Goal: Information Seeking & Learning: Learn about a topic

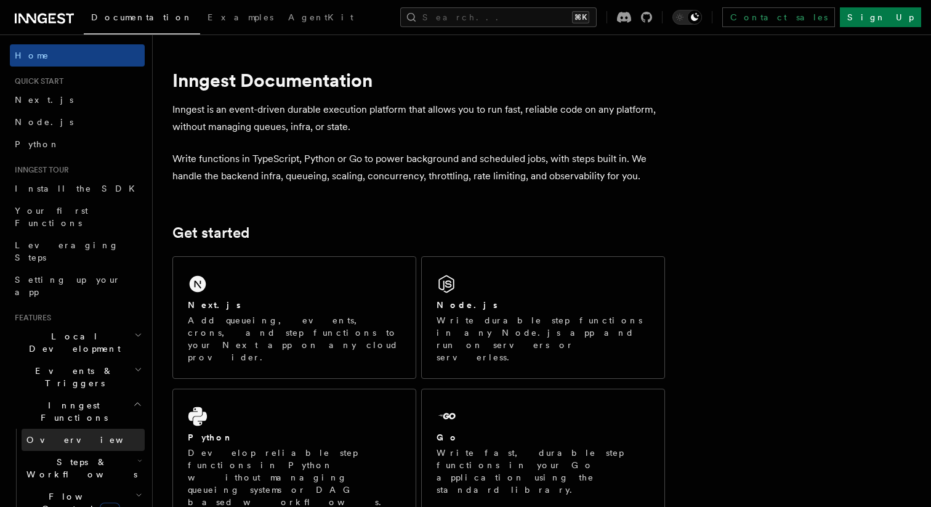
click at [85, 429] on link "Overview" at bounding box center [83, 440] width 123 height 22
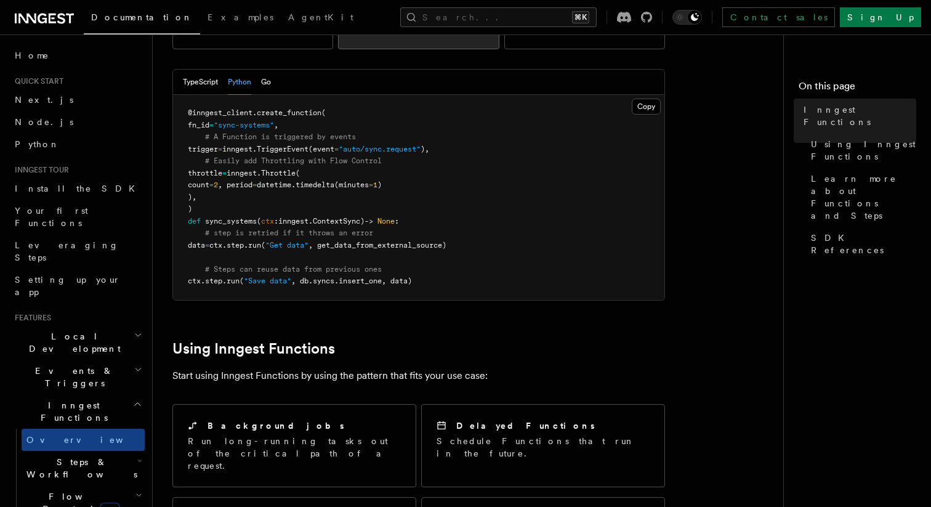
scroll to position [300, 0]
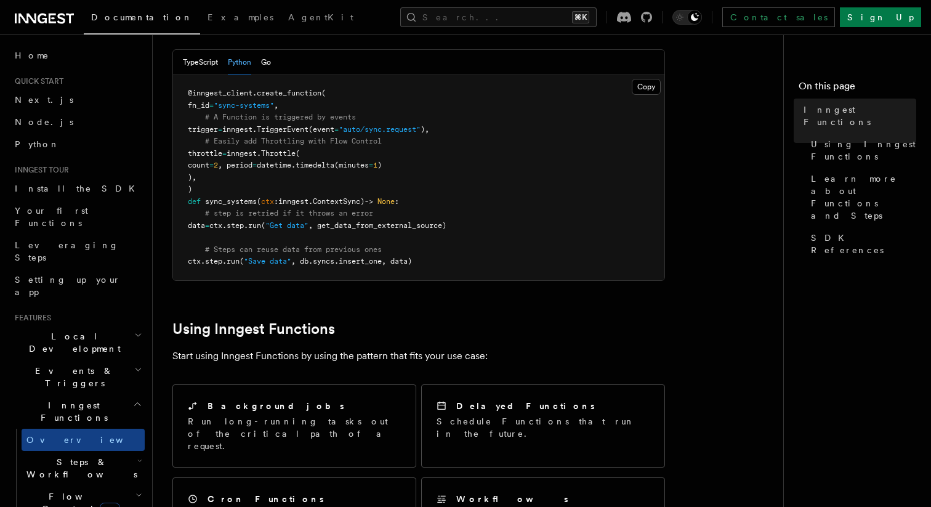
click at [239, 347] on p "Start using Inngest Functions by using the pattern that fits your use case:" at bounding box center [418, 355] width 493 height 17
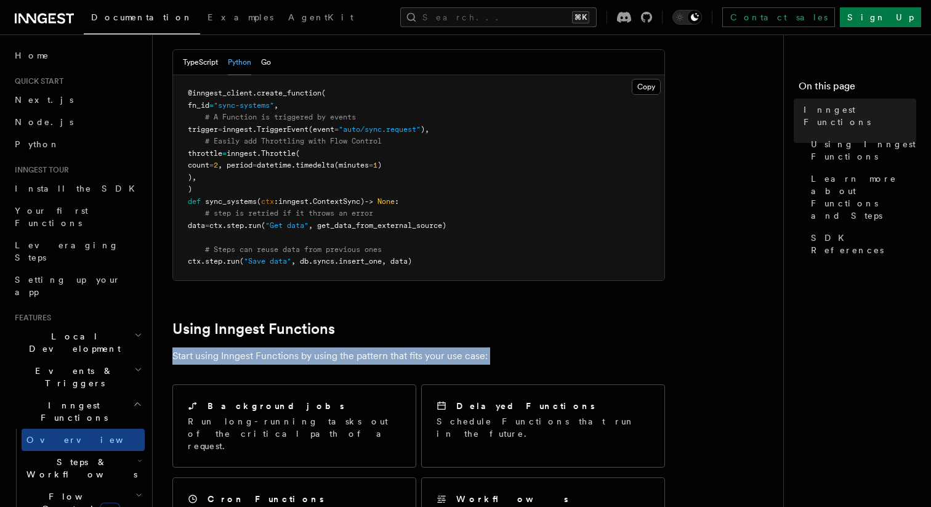
click at [239, 347] on p "Start using Inngest Functions by using the pattern that fits your use case:" at bounding box center [418, 355] width 493 height 17
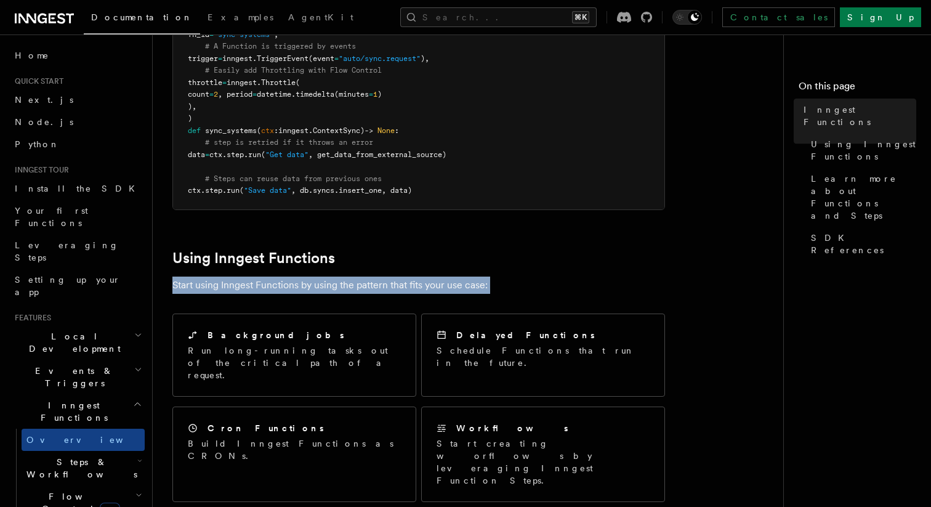
scroll to position [378, 0]
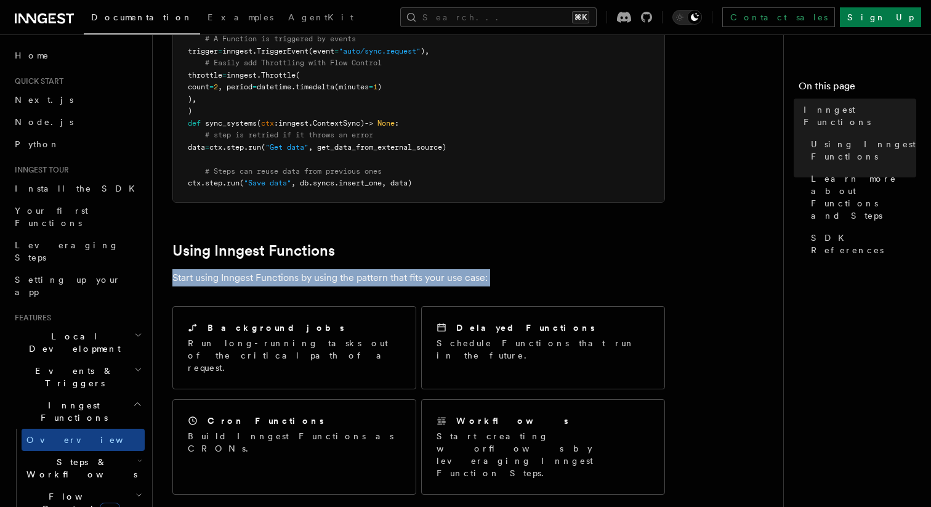
click at [435, 211] on article "Features Inngest Functions Inngest functions enable developers to run reliable …" at bounding box center [472, 428] width 601 height 1504
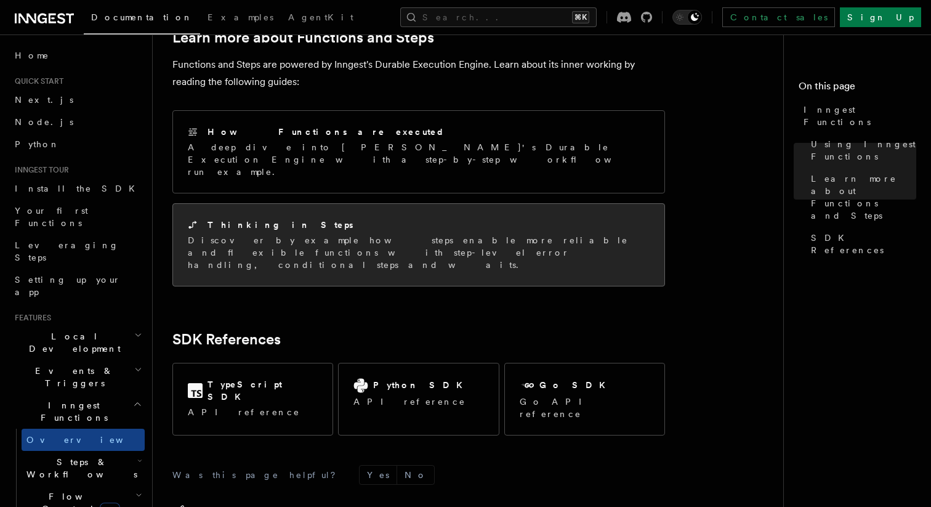
scroll to position [915, 0]
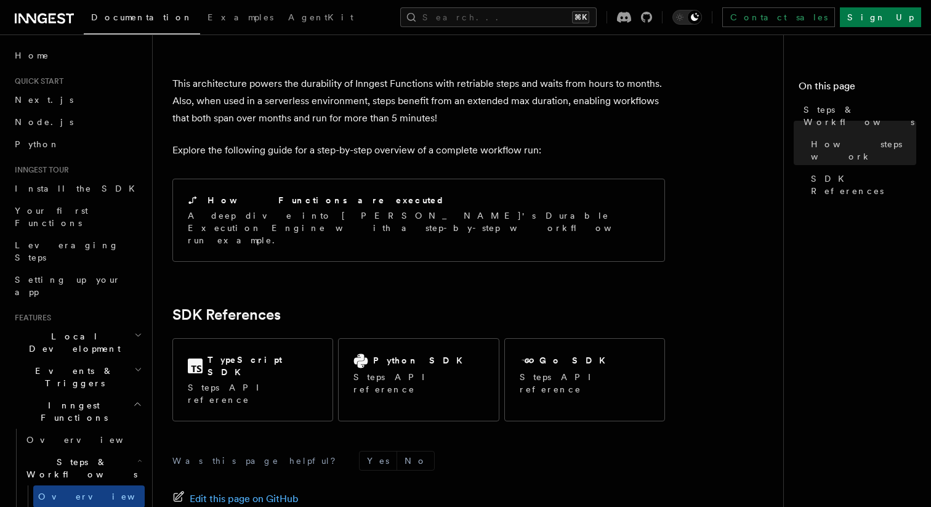
scroll to position [1231, 0]
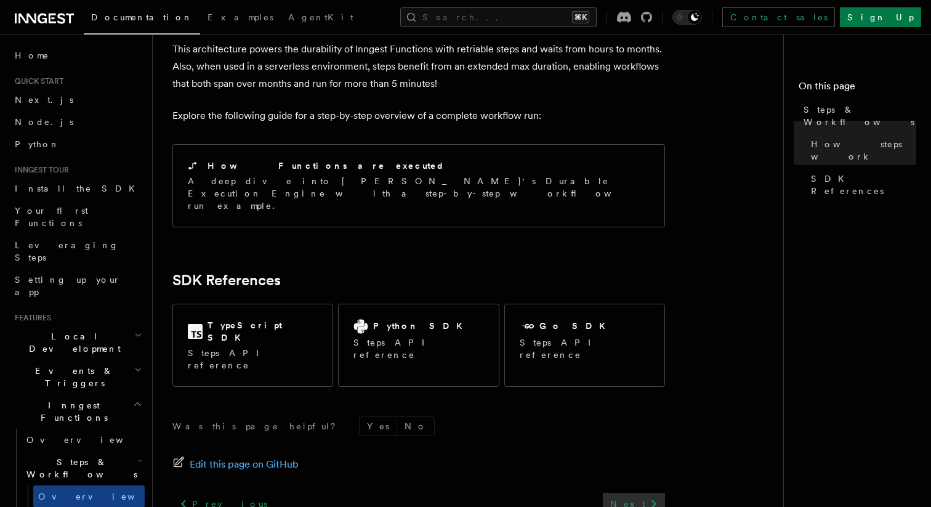
click at [632, 493] on link "Next" at bounding box center [634, 504] width 62 height 22
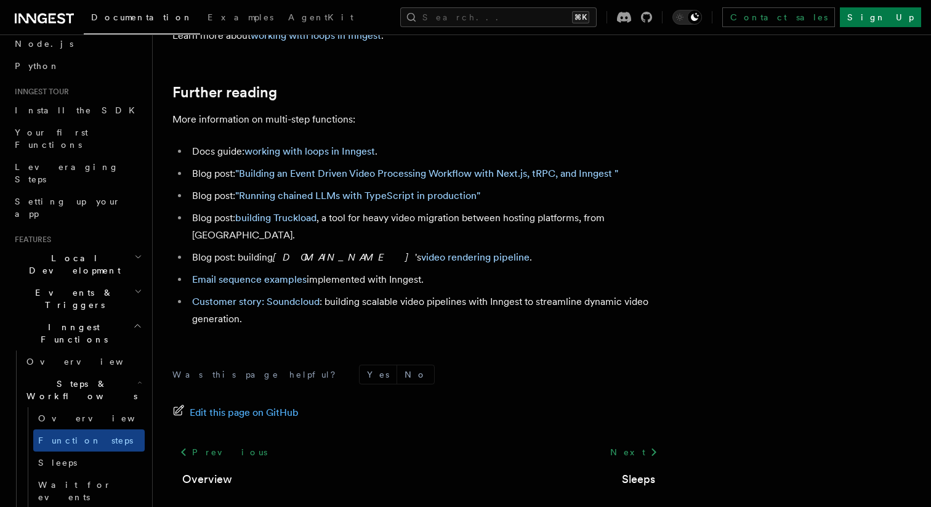
scroll to position [79, 0]
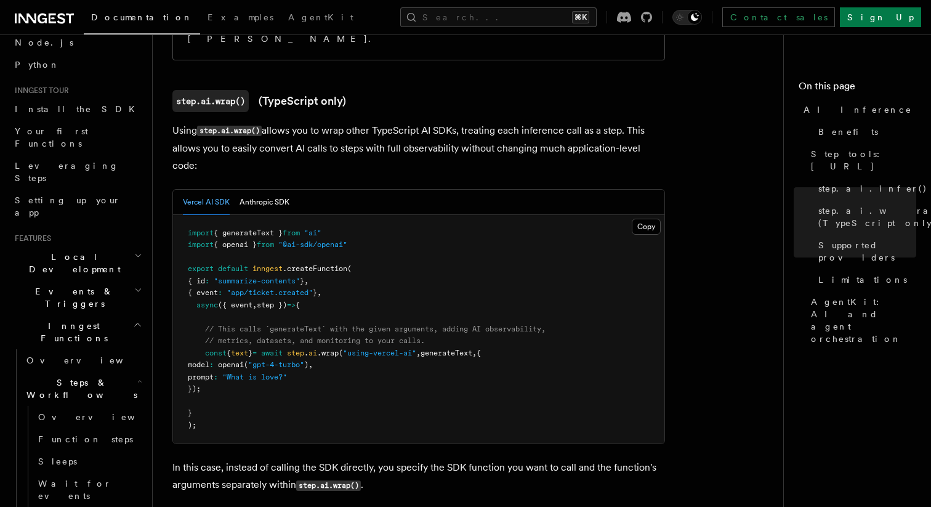
scroll to position [1227, 0]
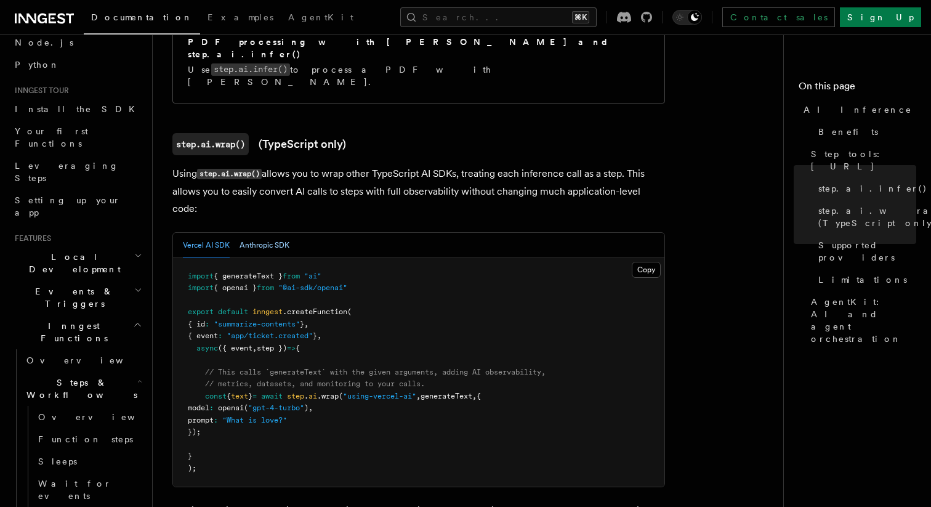
click at [264, 233] on button "Anthropic SDK" at bounding box center [265, 245] width 50 height 25
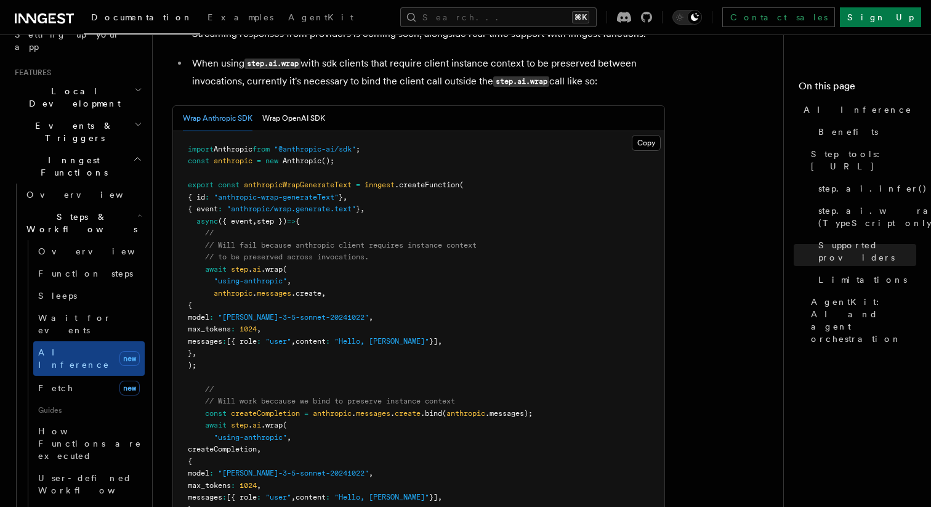
scroll to position [282, 0]
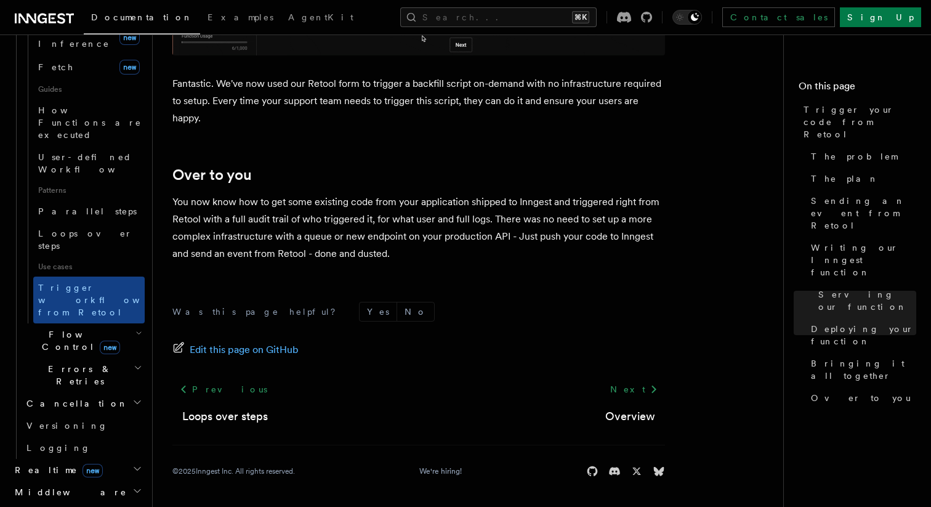
scroll to position [567, 0]
click at [132, 463] on icon "button" at bounding box center [137, 468] width 10 height 10
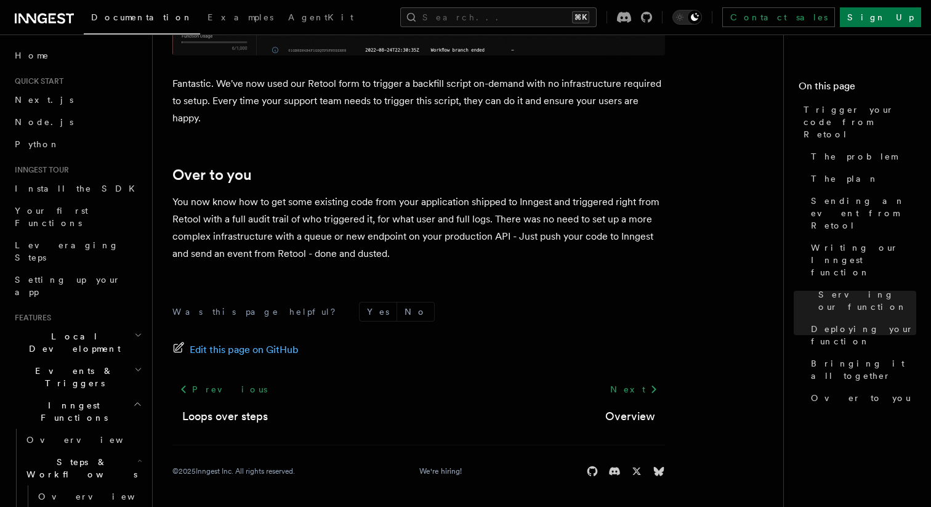
scroll to position [3, 0]
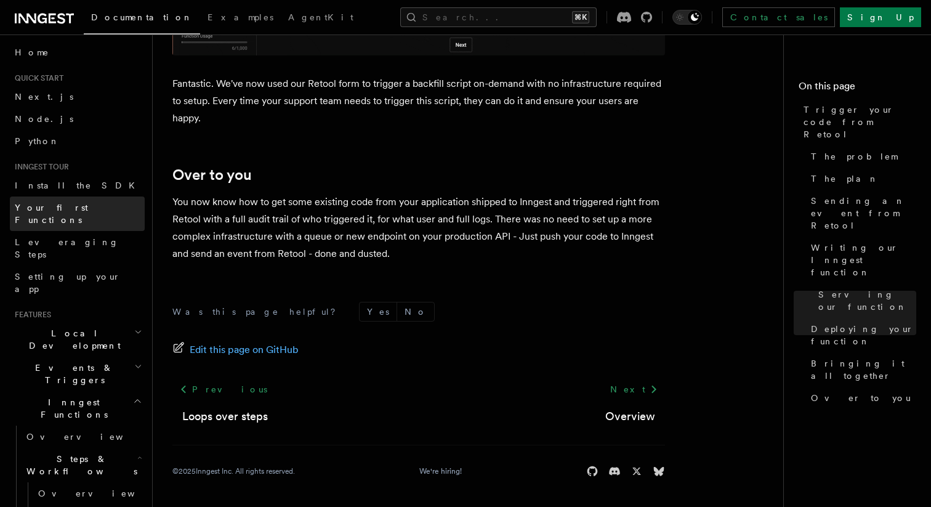
click at [86, 206] on span "Your first Functions" at bounding box center [51, 214] width 73 height 22
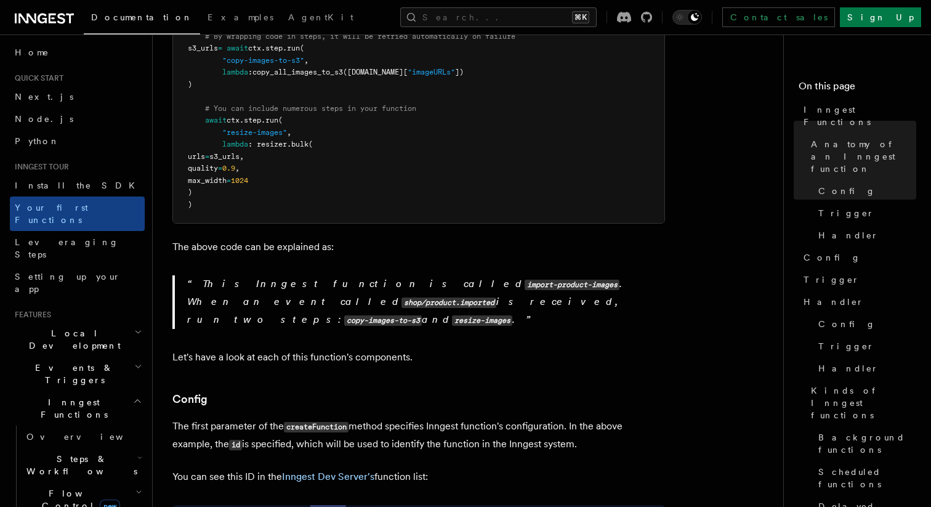
scroll to position [489, 0]
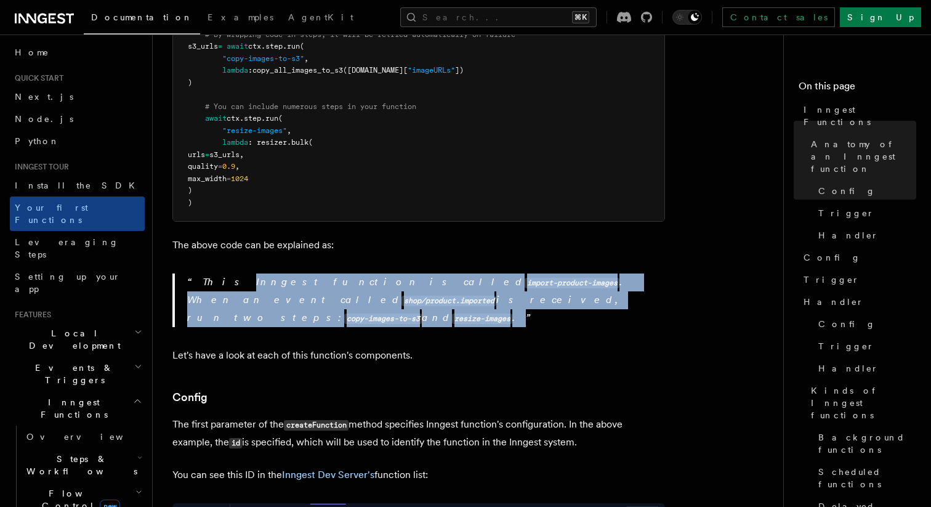
drag, startPoint x: 481, startPoint y: 278, endPoint x: 289, endPoint y: 282, distance: 191.6
click at [213, 274] on p "This Inngest function is called import-product-images . When an event called sh…" at bounding box center [426, 301] width 478 height 54
click at [289, 282] on p "This Inngest function is called import-product-images . When an event called sh…" at bounding box center [426, 301] width 478 height 54
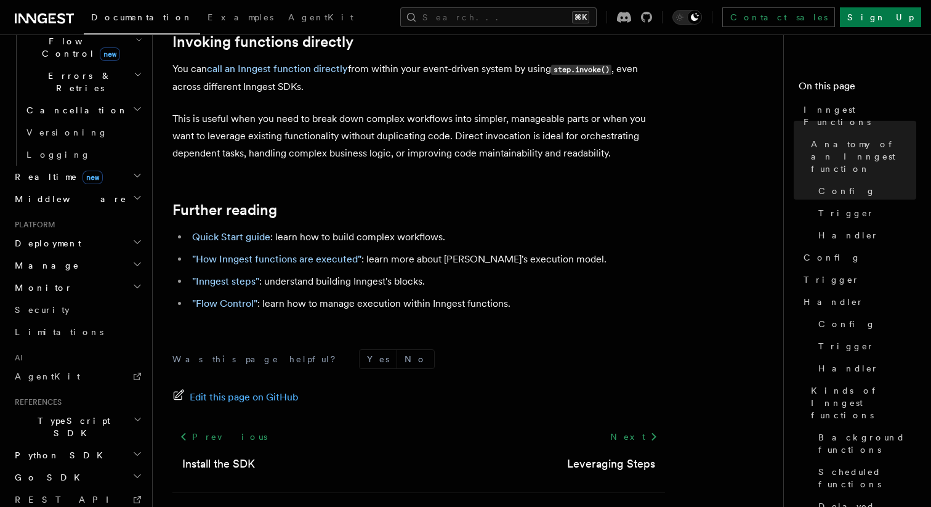
scroll to position [479, 0]
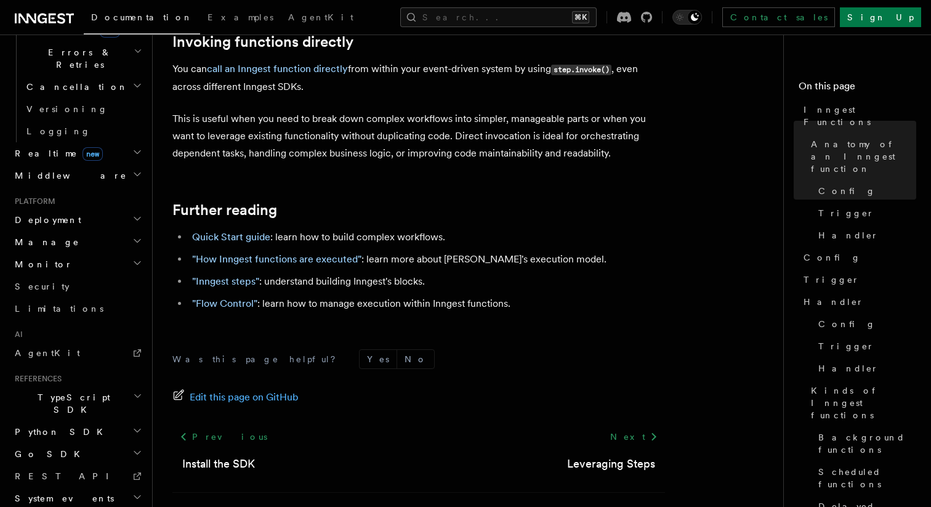
click at [108, 487] on h2 "System events" at bounding box center [77, 498] width 135 height 22
click at [87, 421] on h2 "Python SDK" at bounding box center [77, 432] width 135 height 22
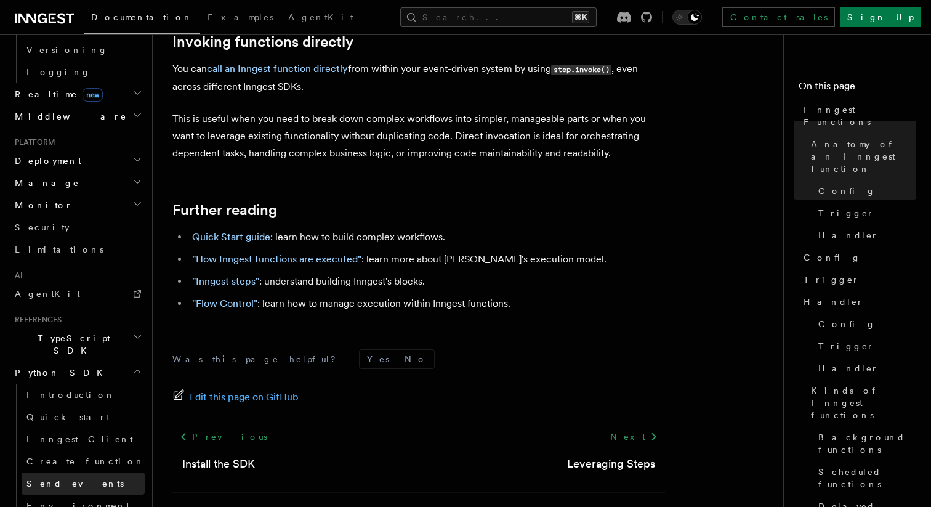
scroll to position [539, 0]
click at [77, 432] on span "Inngest Client" at bounding box center [79, 438] width 107 height 12
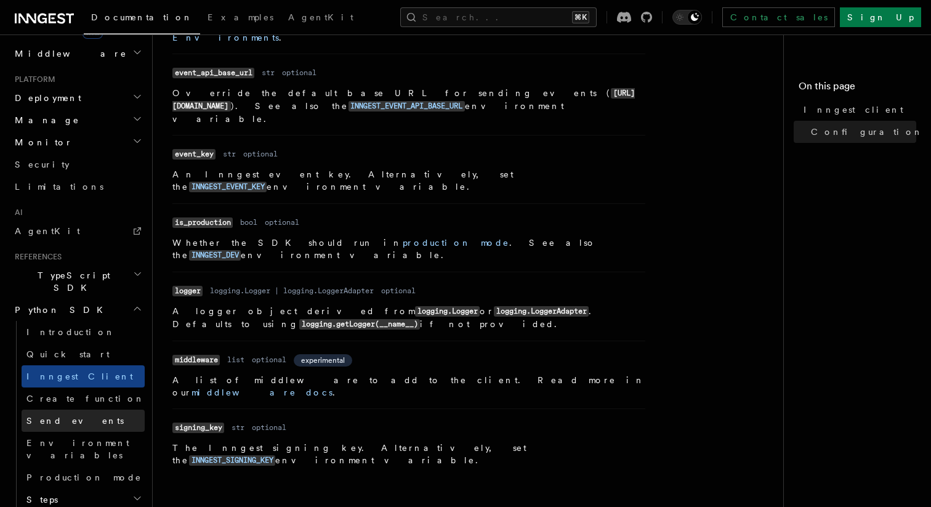
scroll to position [606, 0]
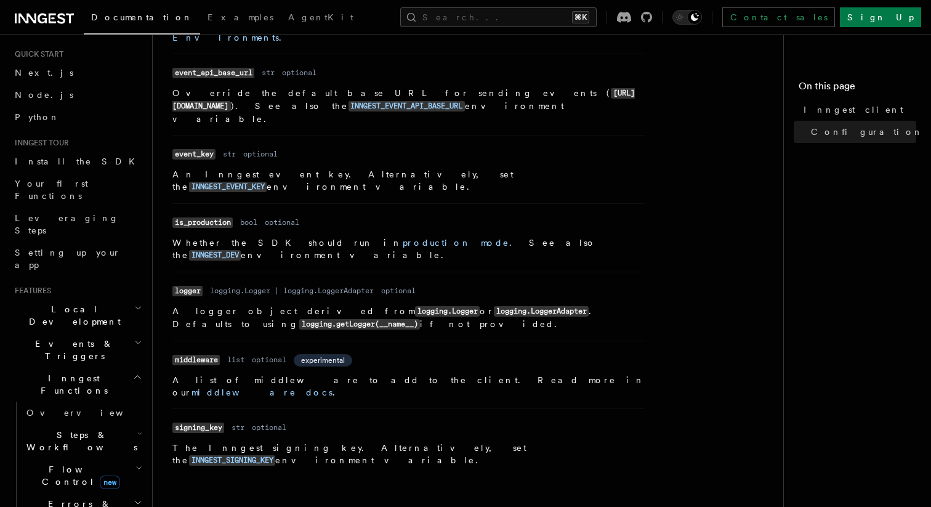
scroll to position [0, 0]
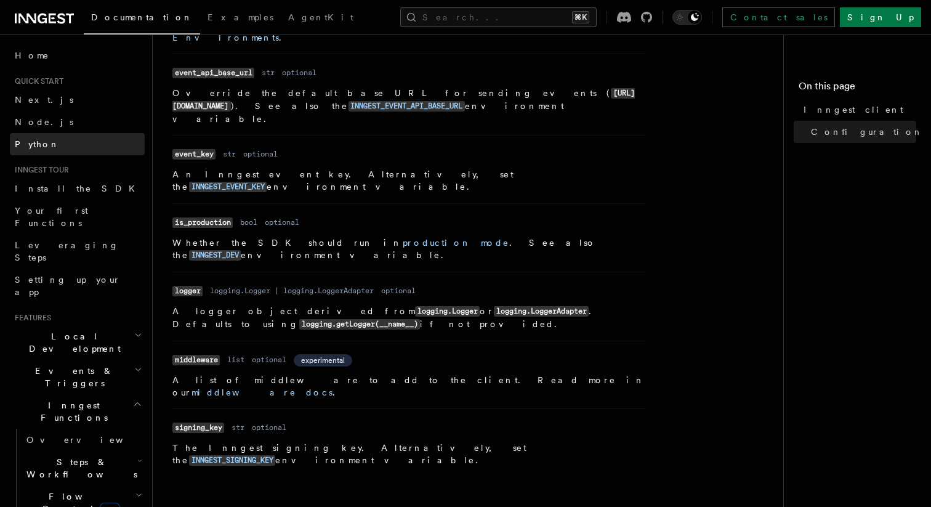
click at [68, 140] on link "Python" at bounding box center [77, 144] width 135 height 22
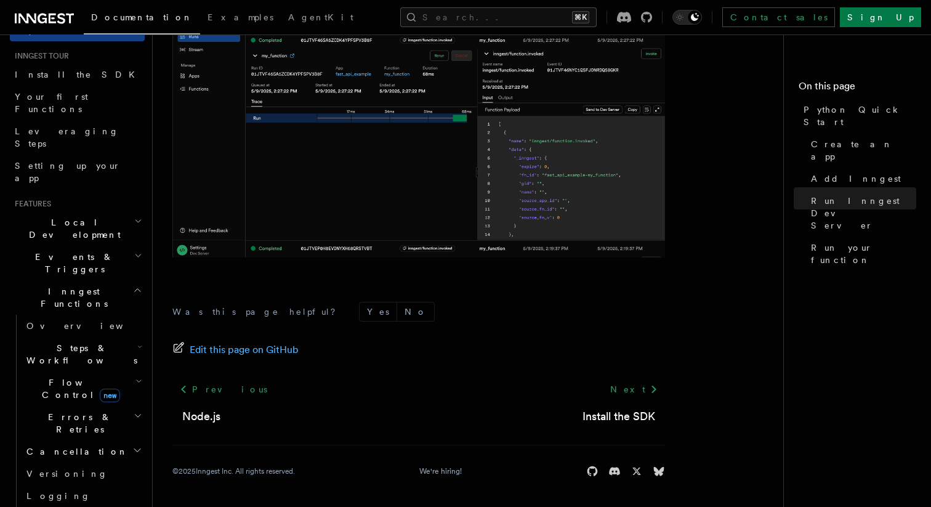
scroll to position [139, 0]
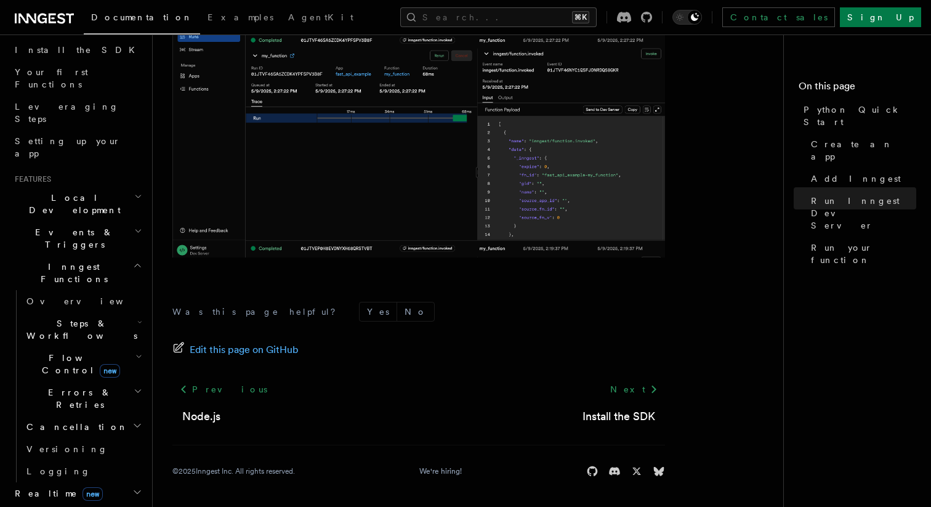
click at [118, 174] on li "Features Local Development Events & Triggers Inngest Functions Overview Steps &…" at bounding box center [77, 350] width 135 height 352
click at [114, 187] on h2 "Local Development" at bounding box center [77, 204] width 135 height 34
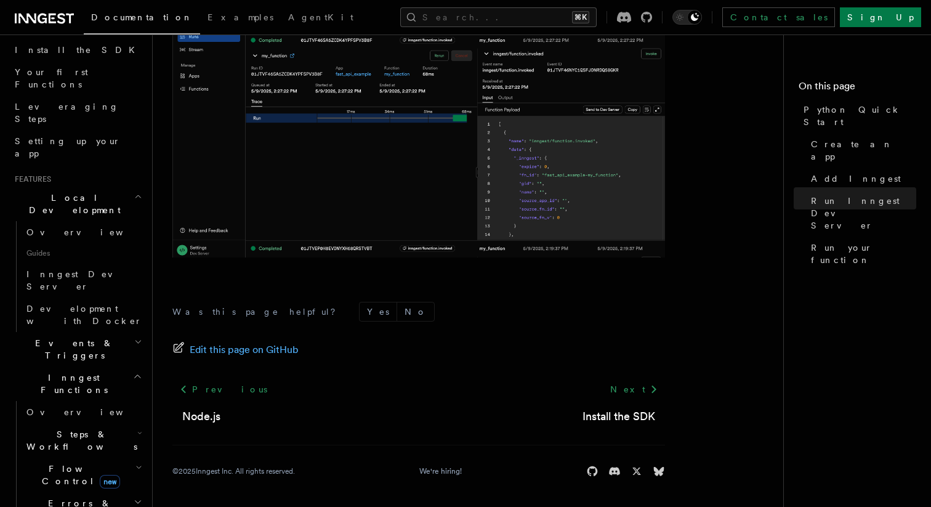
click at [114, 187] on h2 "Local Development" at bounding box center [77, 204] width 135 height 34
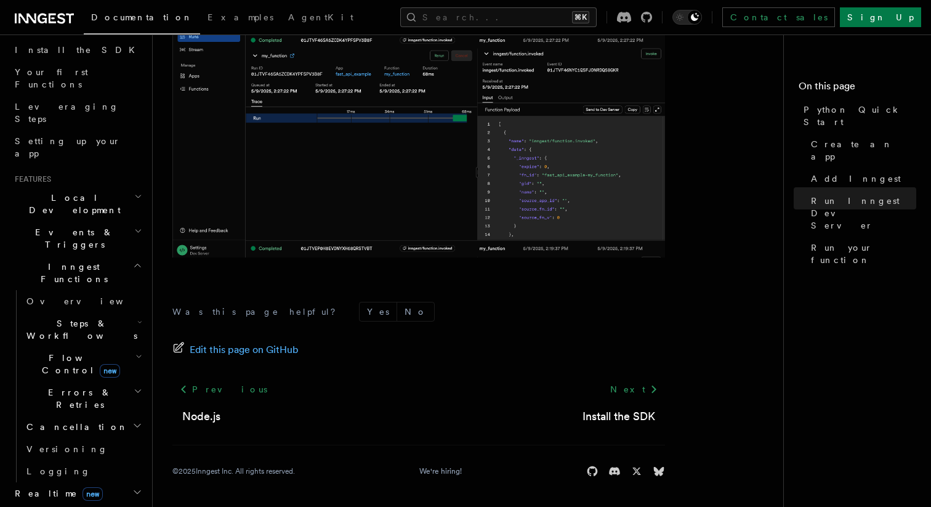
click at [107, 221] on h2 "Events & Triggers" at bounding box center [77, 238] width 135 height 34
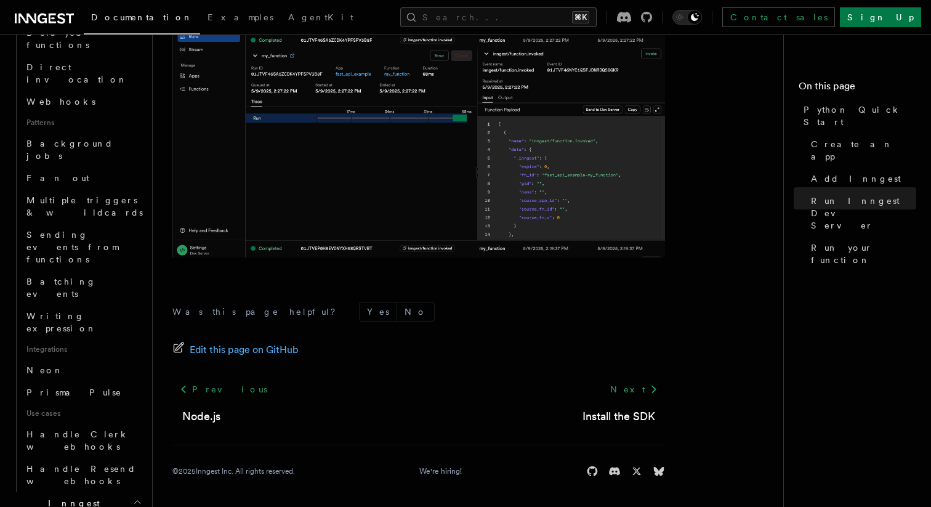
scroll to position [519, 0]
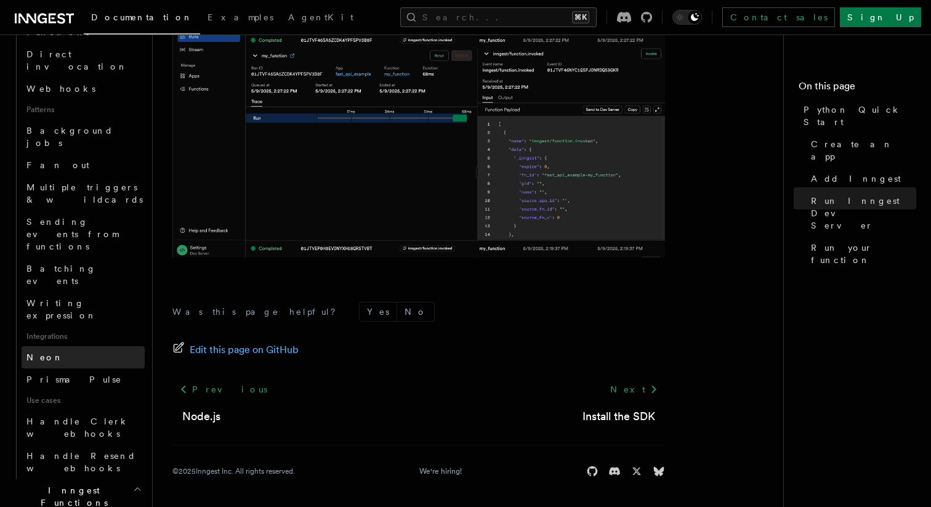
click at [105, 346] on link "Neon" at bounding box center [83, 357] width 123 height 22
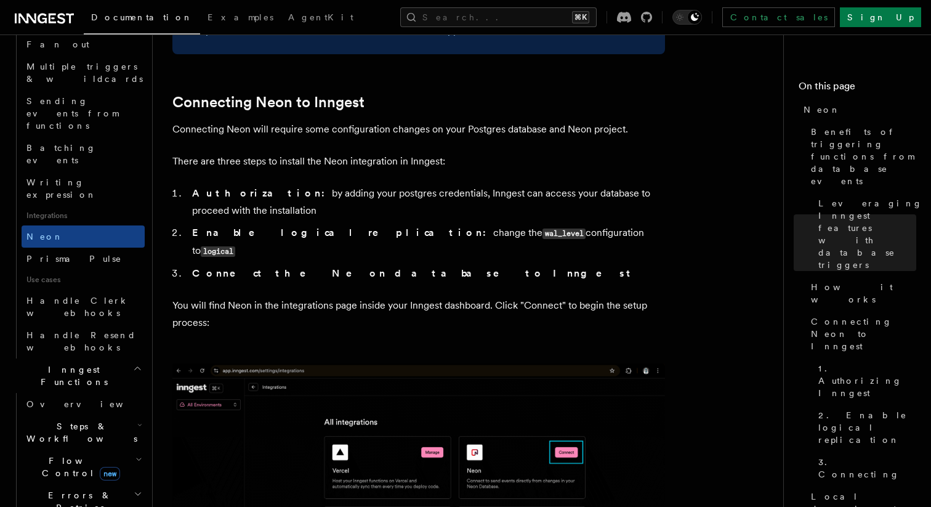
scroll to position [640, 0]
click at [122, 449] on h2 "Flow Control new" at bounding box center [83, 466] width 123 height 34
click at [123, 392] on link "Overview" at bounding box center [83, 403] width 123 height 22
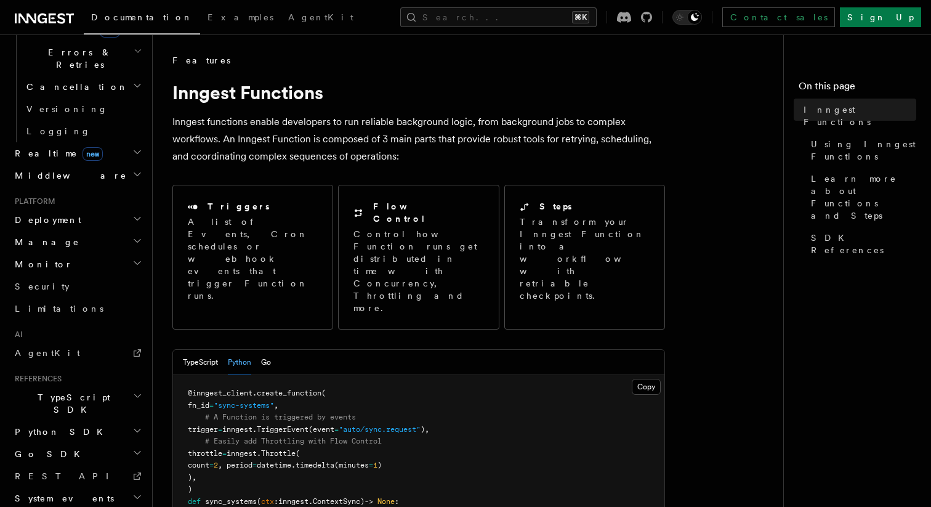
scroll to position [163, 0]
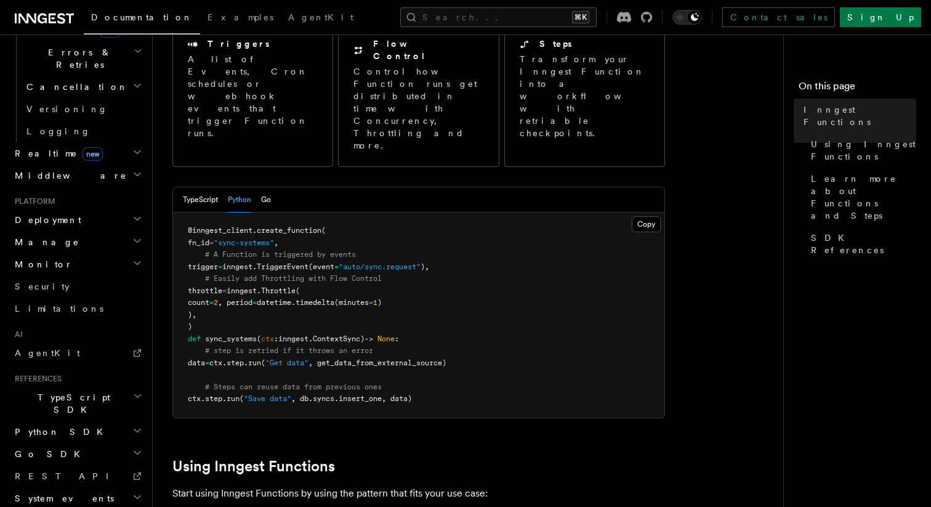
click at [97, 421] on h2 "Python SDK" at bounding box center [77, 432] width 135 height 22
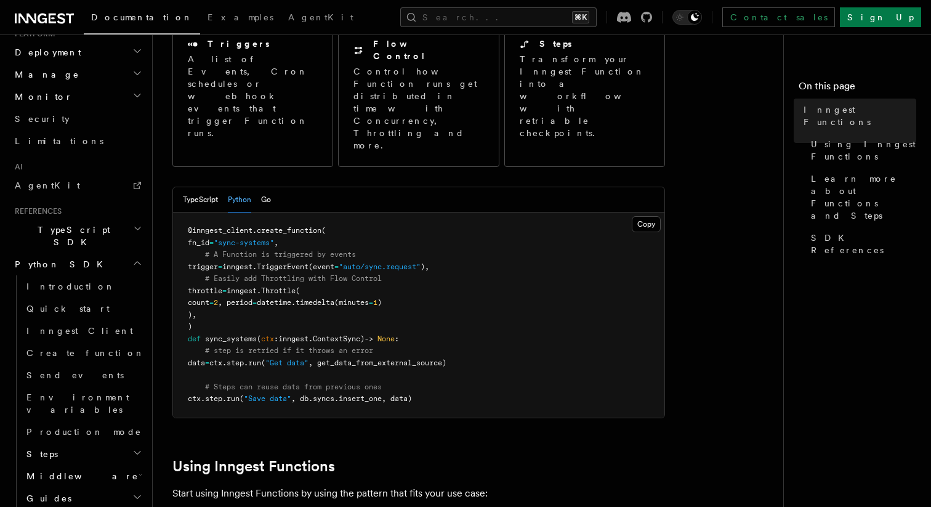
scroll to position [650, 0]
click at [83, 506] on h2 "Migrations" at bounding box center [83, 517] width 123 height 22
click at [87, 484] on h2 "Guides" at bounding box center [83, 495] width 123 height 22
click at [580, 26] on button "Search... ⌘K" at bounding box center [498, 17] width 197 height 20
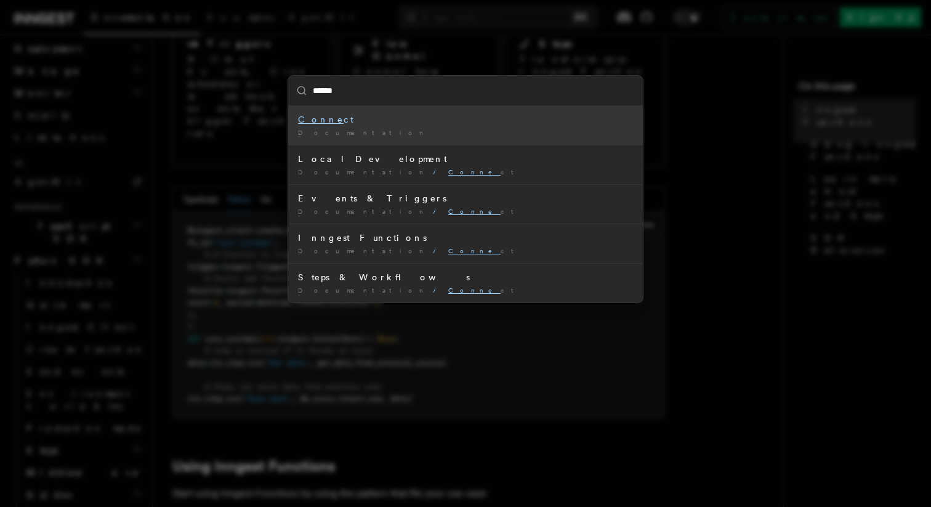
type input "*******"
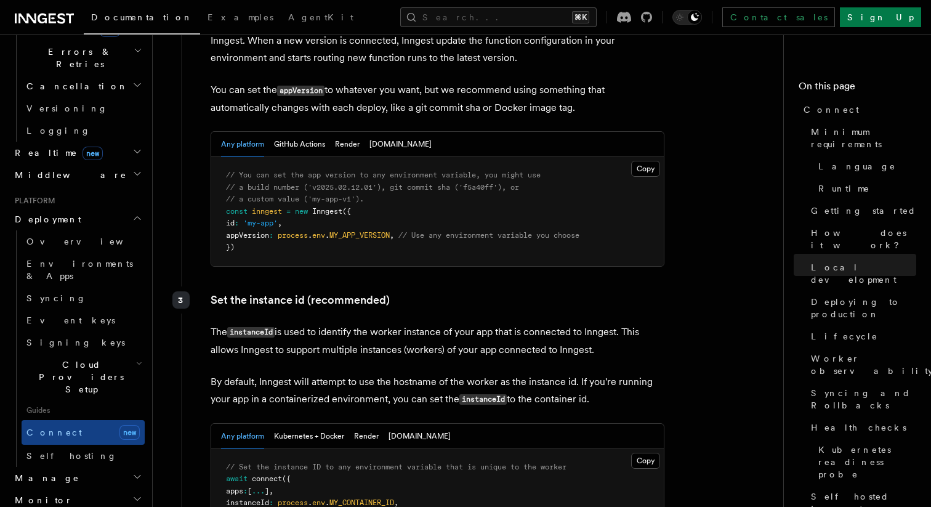
scroll to position [2074, 0]
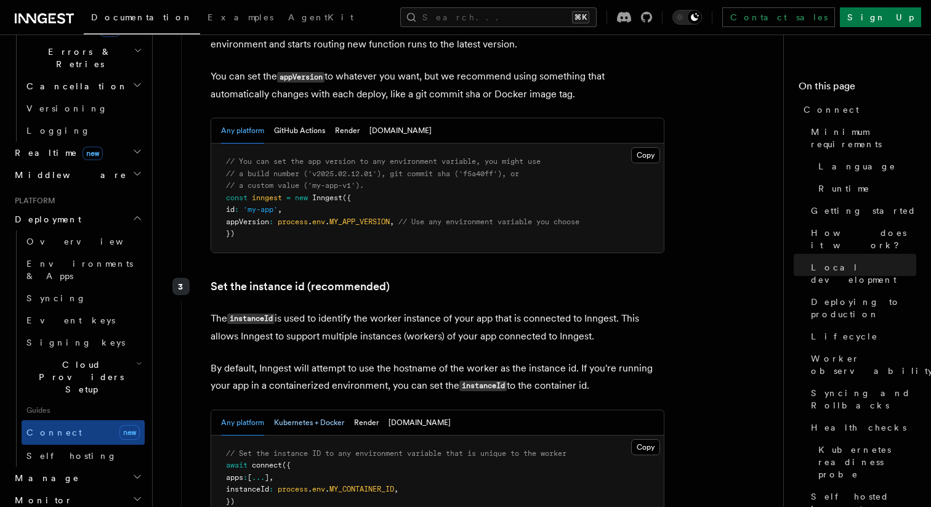
click at [302, 410] on button "Kubernetes + Docker" at bounding box center [309, 422] width 70 height 25
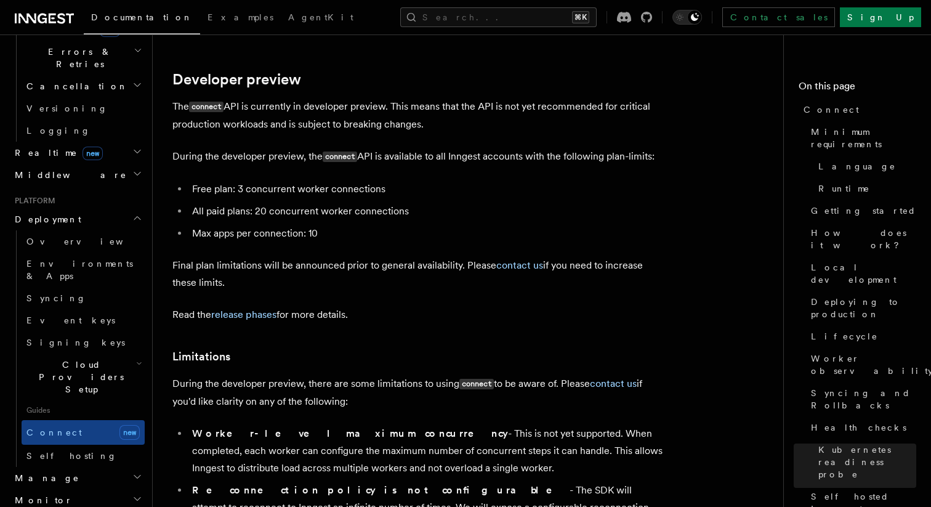
scroll to position [6735, 0]
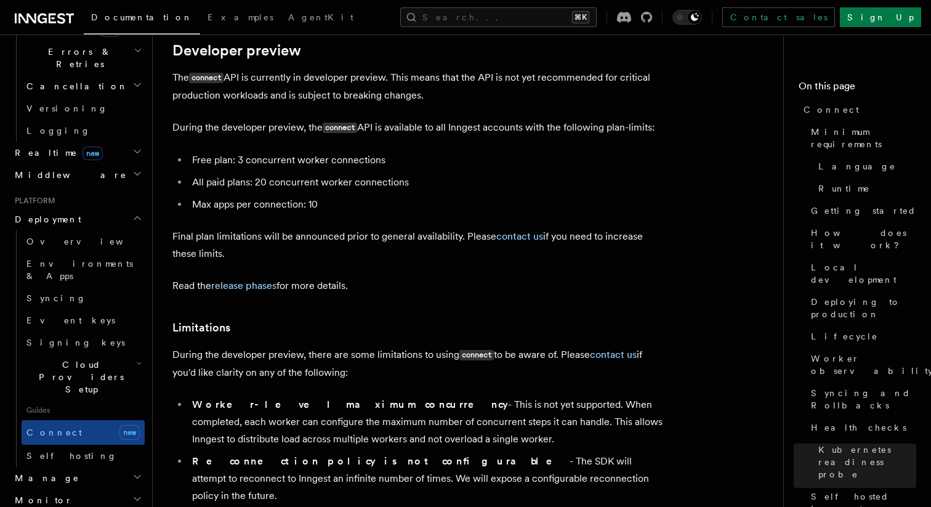
drag, startPoint x: 354, startPoint y: 297, endPoint x: 214, endPoint y: 280, distance: 140.9
click at [214, 346] on p "During the developer preview, there are some limitations to using connect to be…" at bounding box center [418, 363] width 493 height 35
click at [215, 346] on p "During the developer preview, there are some limitations to using connect to be…" at bounding box center [418, 363] width 493 height 35
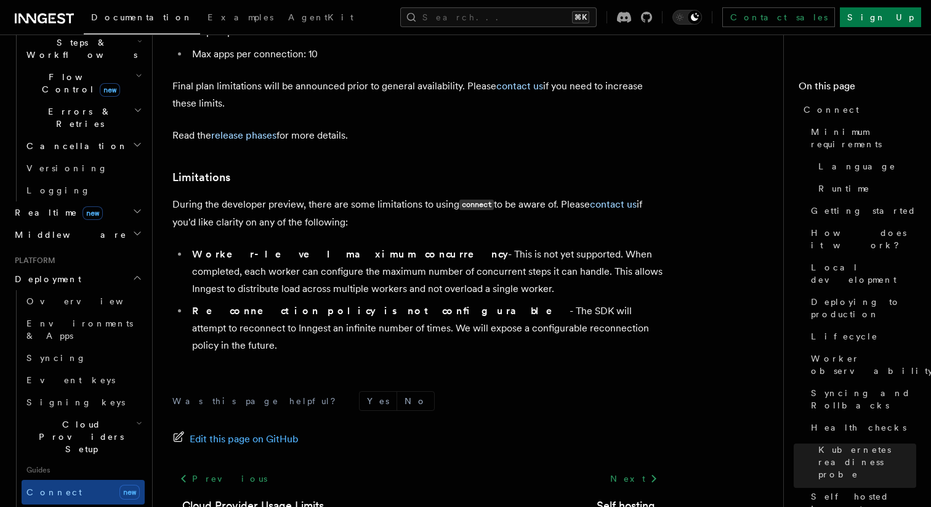
scroll to position [415, 0]
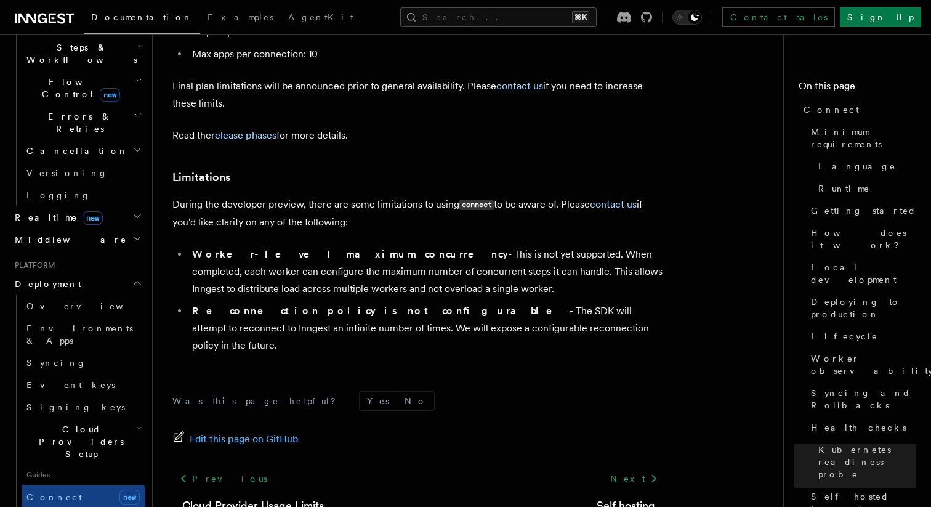
click at [105, 423] on span "Cloud Providers Setup" at bounding box center [79, 441] width 115 height 37
click at [104, 423] on span "Cloud Providers Setup" at bounding box center [79, 441] width 115 height 37
click at [67, 380] on span "Event keys" at bounding box center [70, 385] width 89 height 10
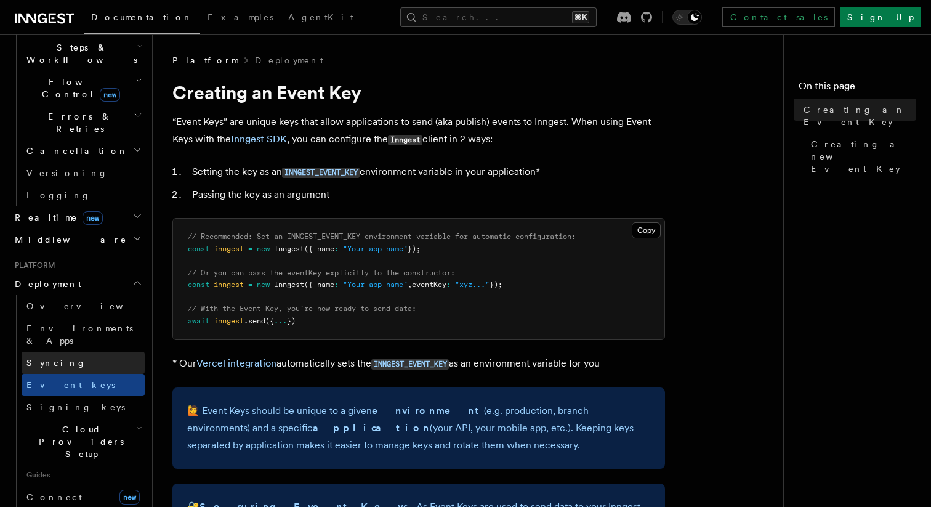
click at [59, 352] on link "Syncing" at bounding box center [83, 363] width 123 height 22
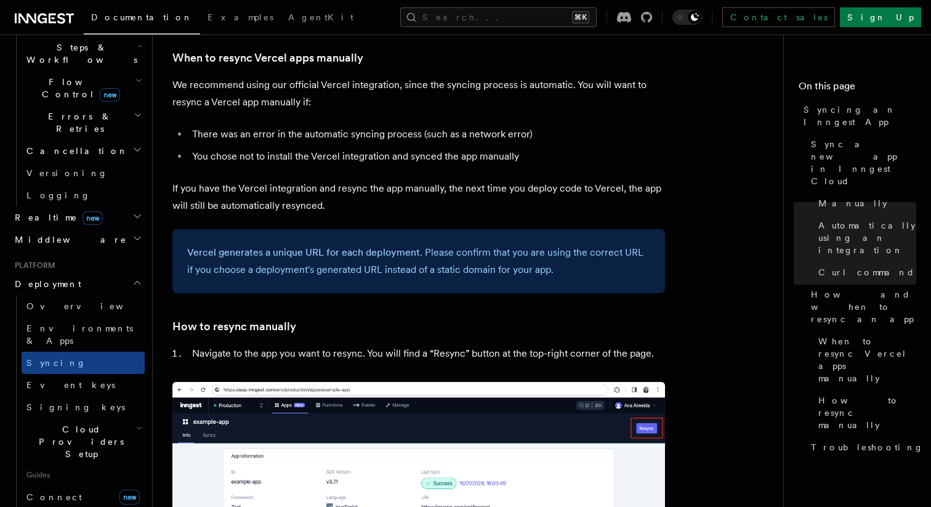
scroll to position [2480, 0]
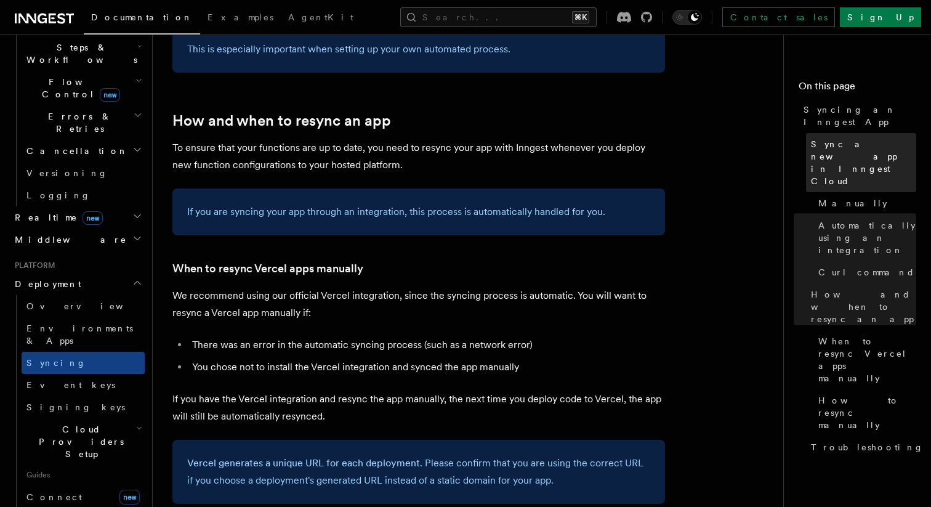
click at [834, 140] on span "Sync a new app in Inngest Cloud" at bounding box center [863, 162] width 105 height 49
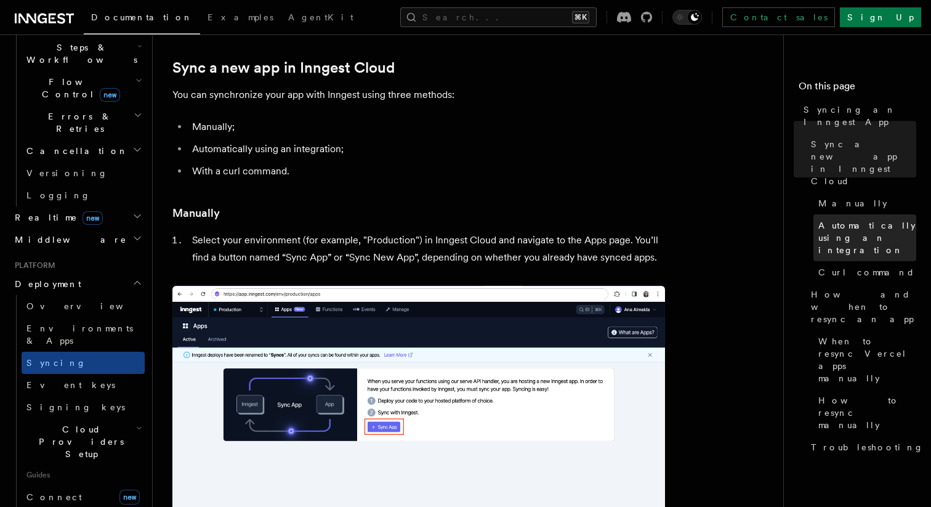
click at [851, 219] on span "Automatically using an integration" at bounding box center [868, 237] width 98 height 37
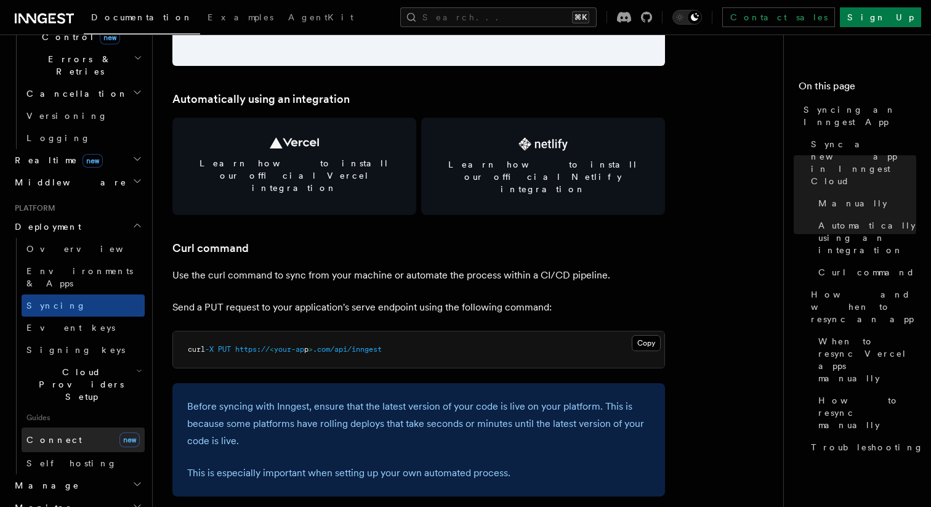
scroll to position [474, 0]
click at [76, 425] on link "Connect new" at bounding box center [83, 437] width 123 height 25
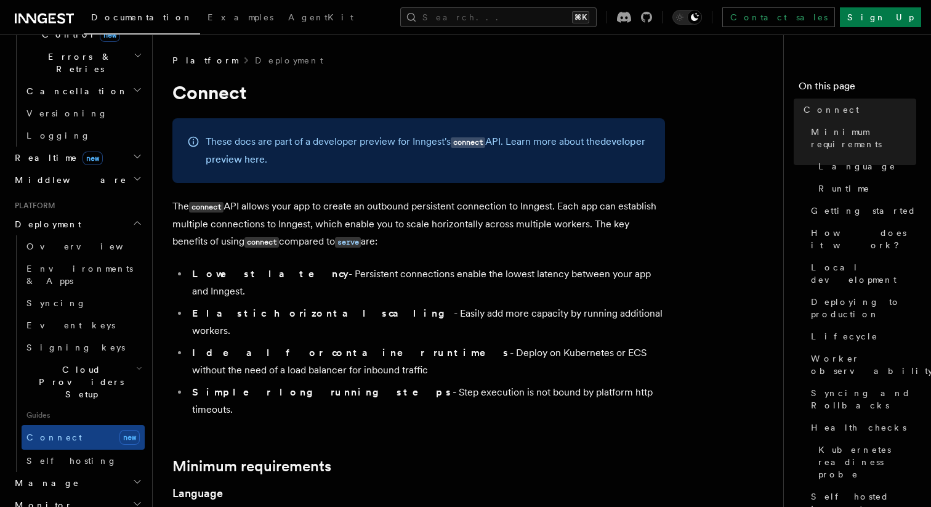
click at [62, 494] on h2 "Monitor" at bounding box center [77, 505] width 135 height 22
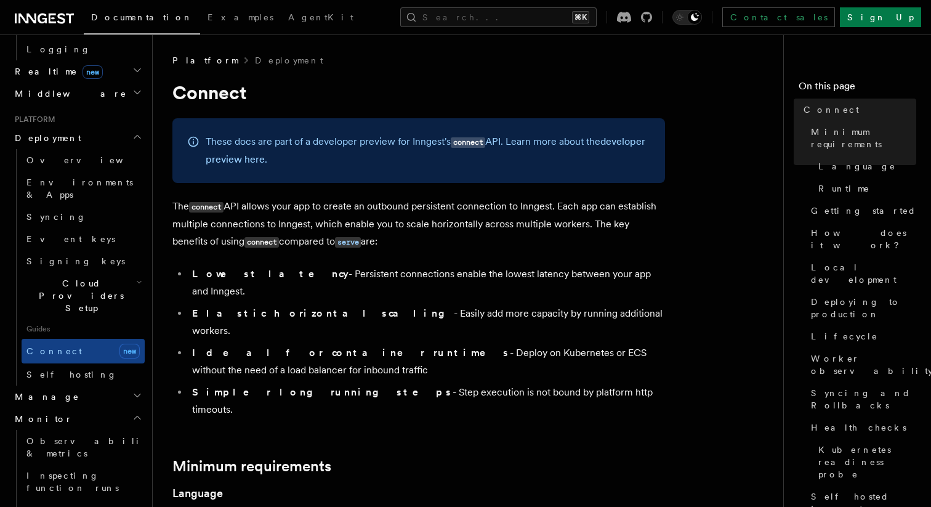
scroll to position [567, 0]
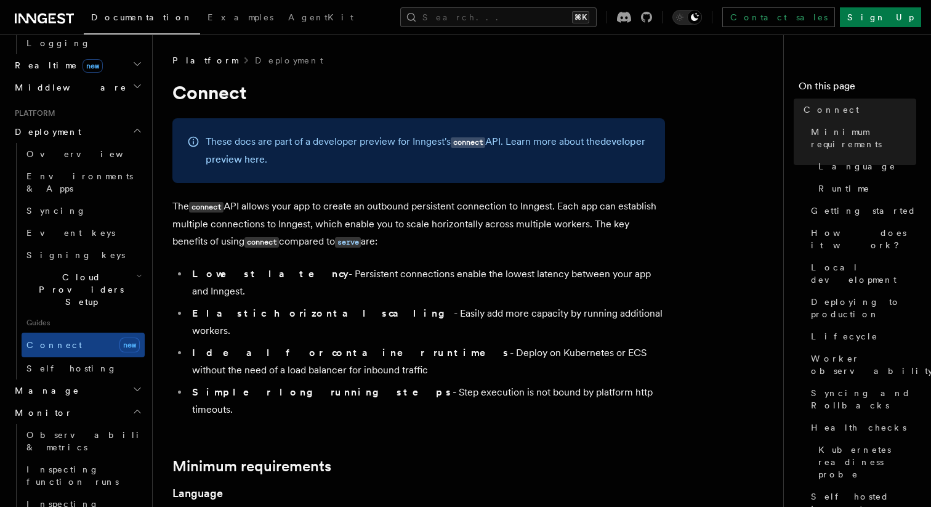
click at [96, 379] on h2 "Manage" at bounding box center [77, 390] width 135 height 22
click at [88, 424] on link "Apps" at bounding box center [83, 435] width 123 height 22
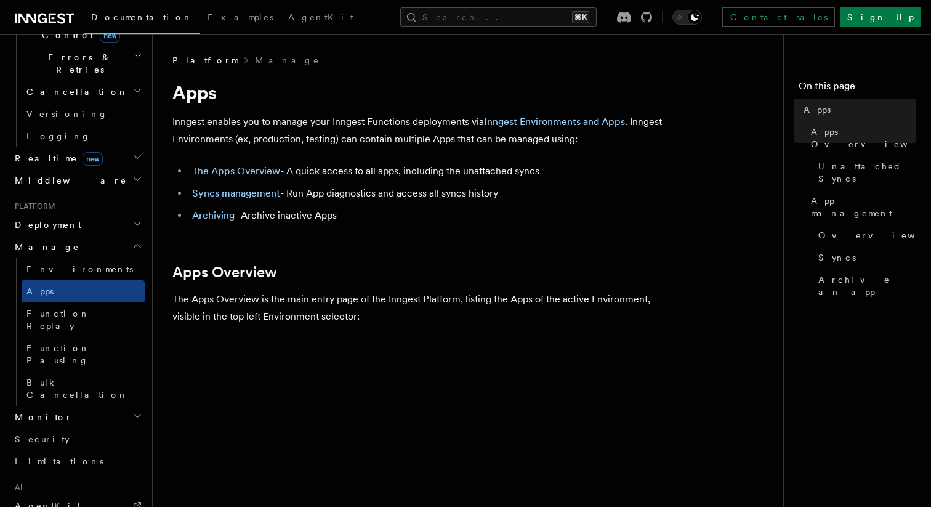
scroll to position [469, 0]
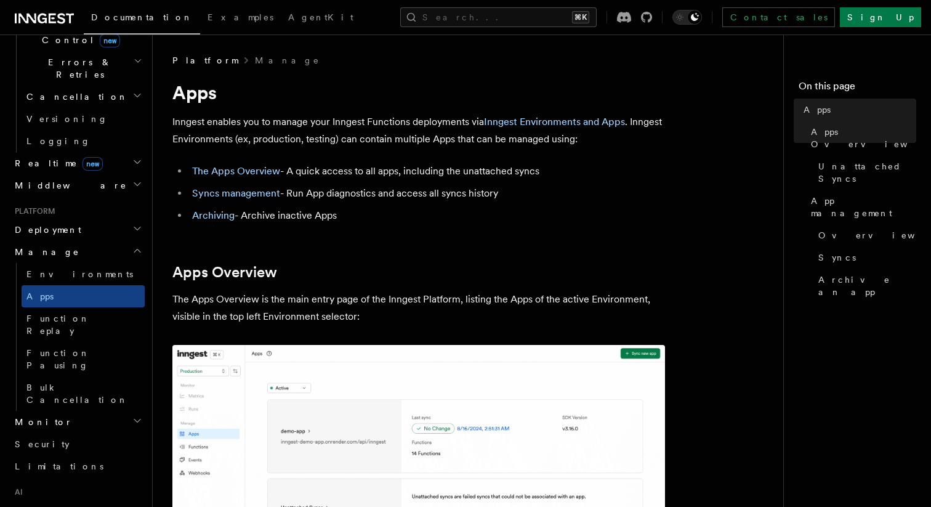
click at [78, 411] on h2 "Monitor" at bounding box center [77, 422] width 135 height 22
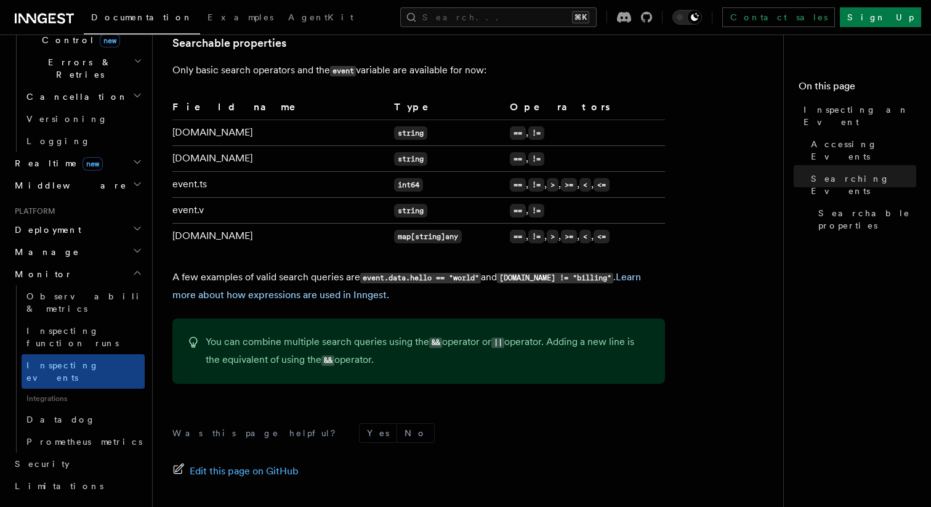
scroll to position [1125, 0]
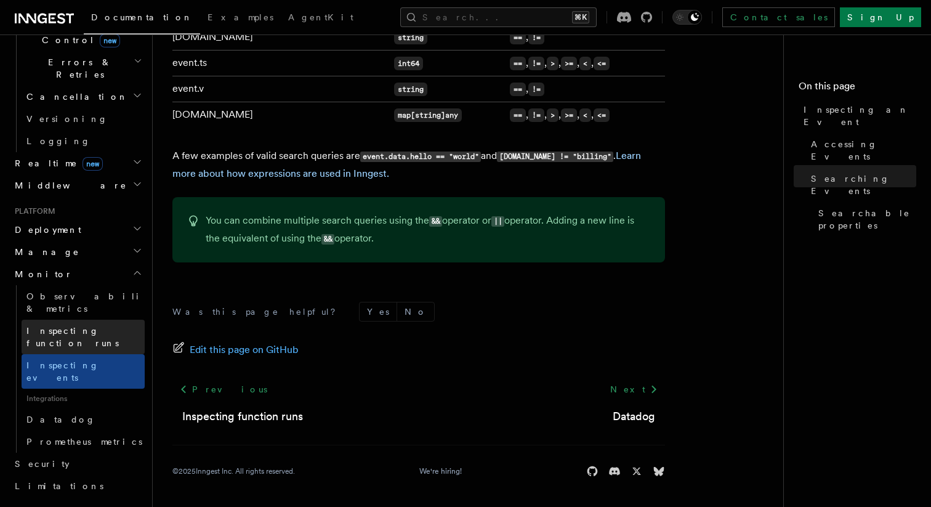
click at [68, 326] on span "Inspecting function runs" at bounding box center [72, 337] width 92 height 22
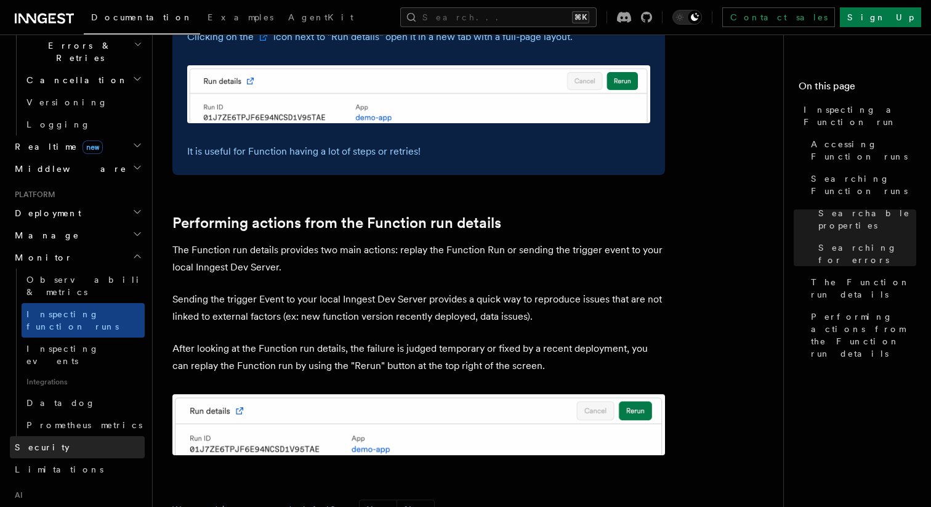
scroll to position [487, 0]
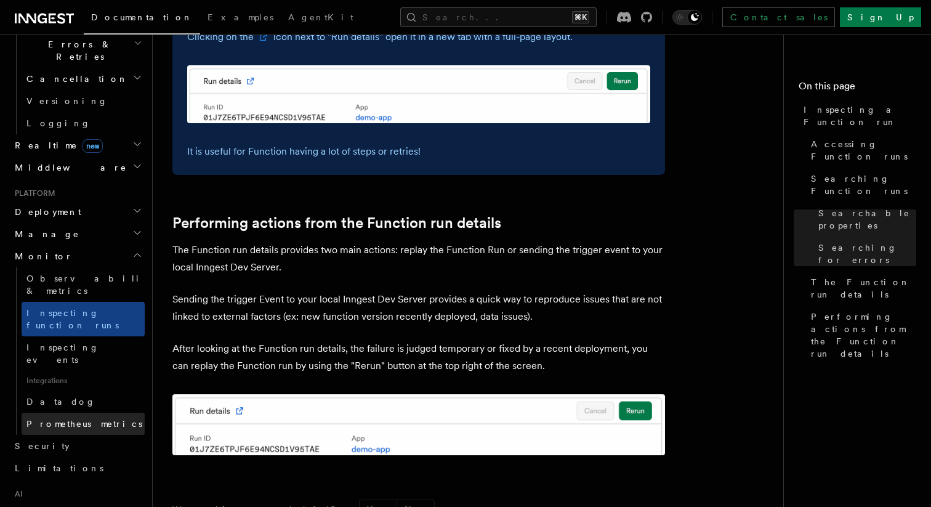
click at [51, 419] on span "Prometheus metrics" at bounding box center [84, 424] width 116 height 10
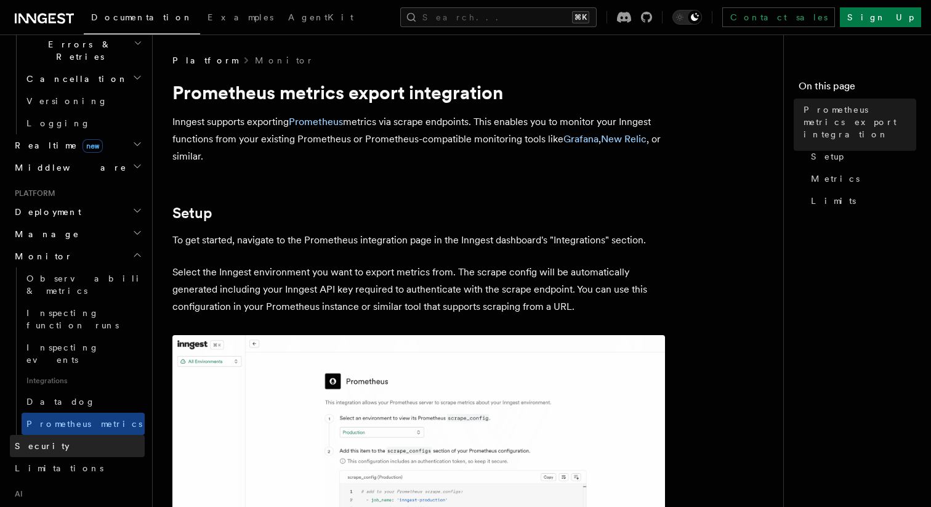
click at [48, 435] on link "Security" at bounding box center [77, 446] width 135 height 22
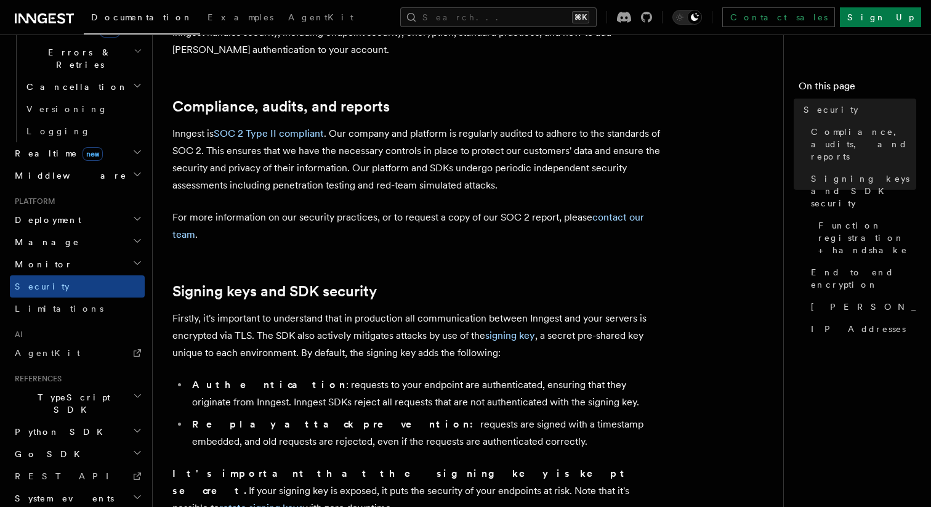
scroll to position [107, 0]
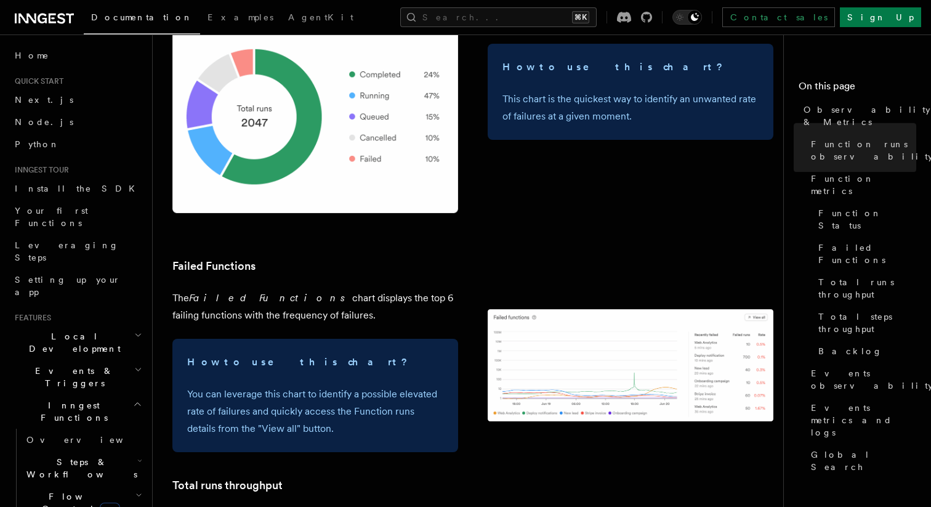
scroll to position [1483, 0]
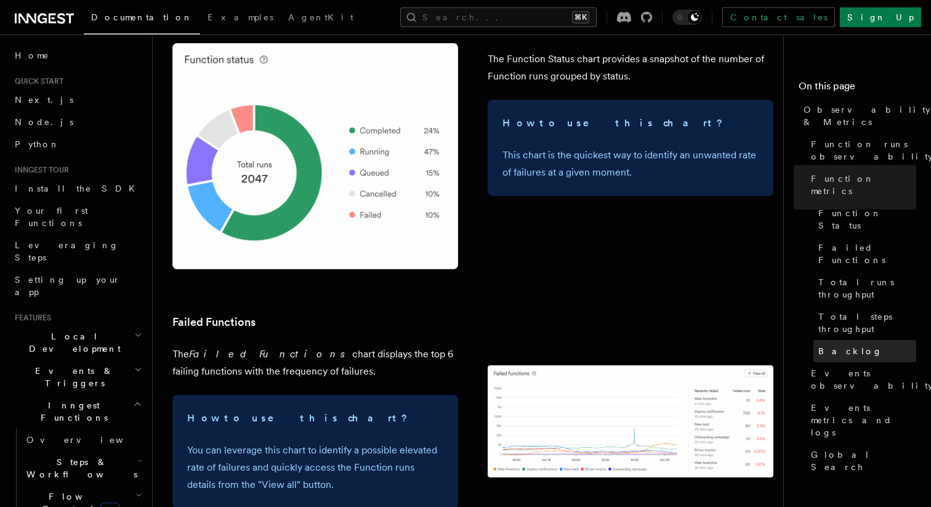
click at [870, 340] on link "Backlog" at bounding box center [865, 351] width 103 height 22
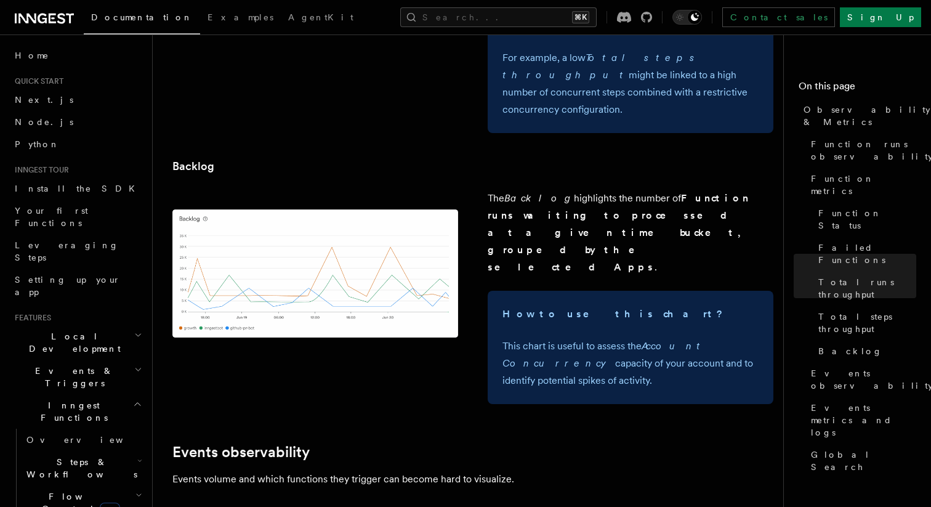
scroll to position [2370, 0]
